Goal: Task Accomplishment & Management: Complete application form

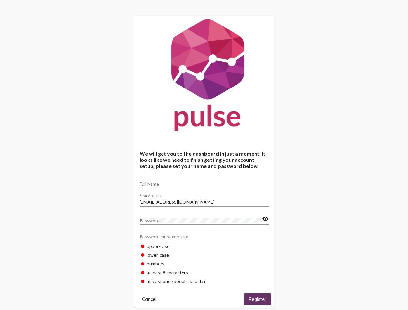
click at [204, 182] on input "Full Name" at bounding box center [203, 183] width 129 height 5
click at [204, 200] on input "[EMAIL_ADDRESS][DOMAIN_NAME]" at bounding box center [203, 201] width 129 height 5
click at [265, 219] on mat-icon "visibility" at bounding box center [265, 219] width 7 height 8
click at [149, 299] on span "Cancel" at bounding box center [149, 299] width 14 height 6
click at [257, 299] on span "Register" at bounding box center [257, 299] width 17 height 6
